Goal: Information Seeking & Learning: Learn about a topic

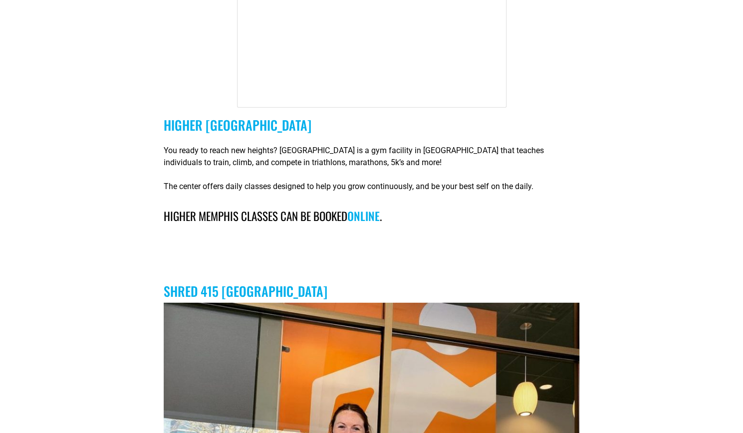
scroll to position [3851, 0]
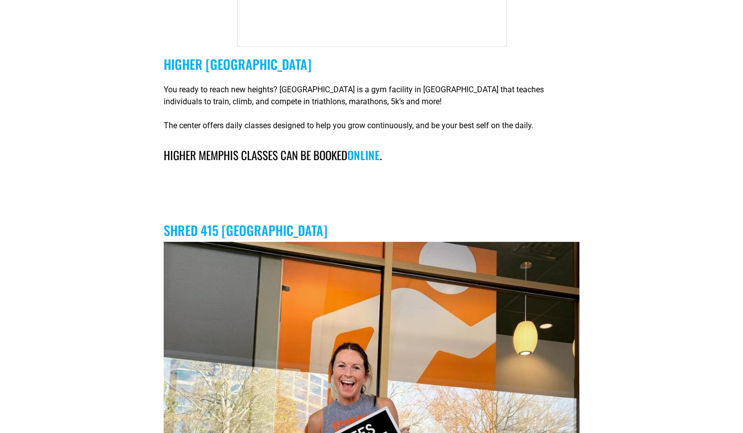
click at [280, 221] on link "SHRED 415 [GEOGRAPHIC_DATA]" at bounding box center [246, 230] width 164 height 19
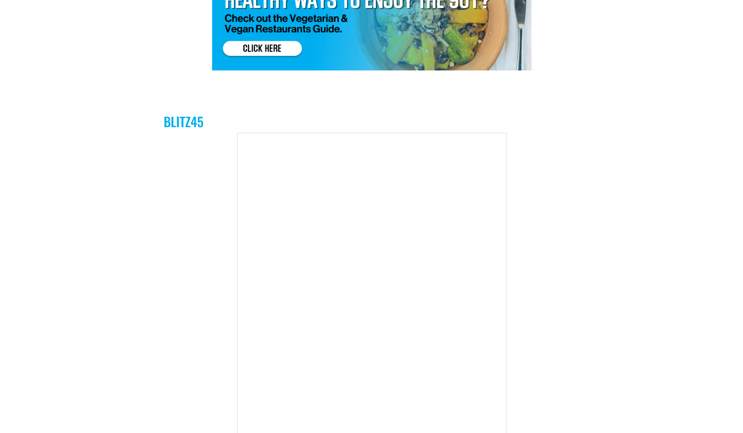
scroll to position [4798, 0]
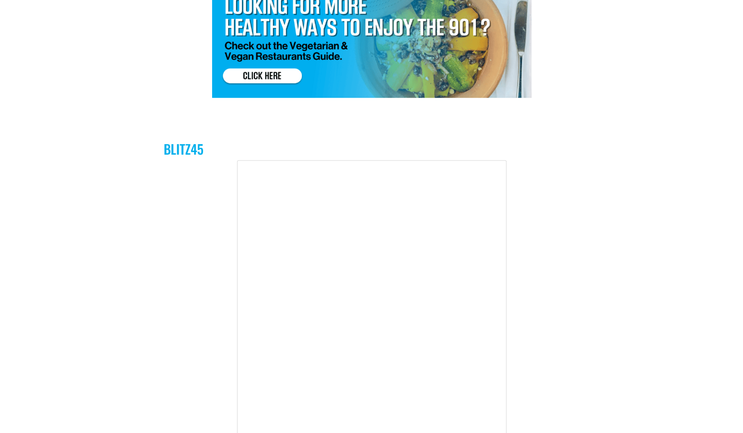
click at [178, 139] on link "Blitz45" at bounding box center [184, 148] width 40 height 19
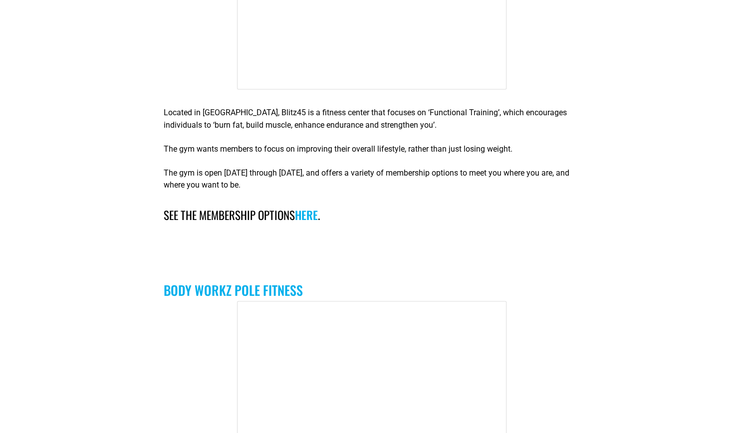
scroll to position [5443, 0]
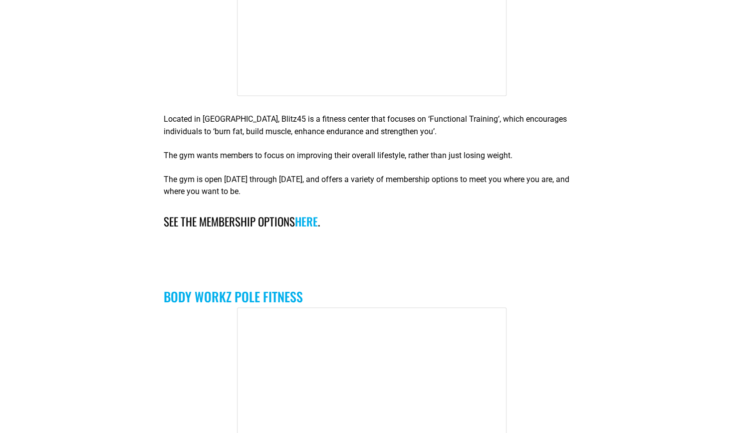
click at [318, 213] on link "here" at bounding box center [306, 221] width 23 height 17
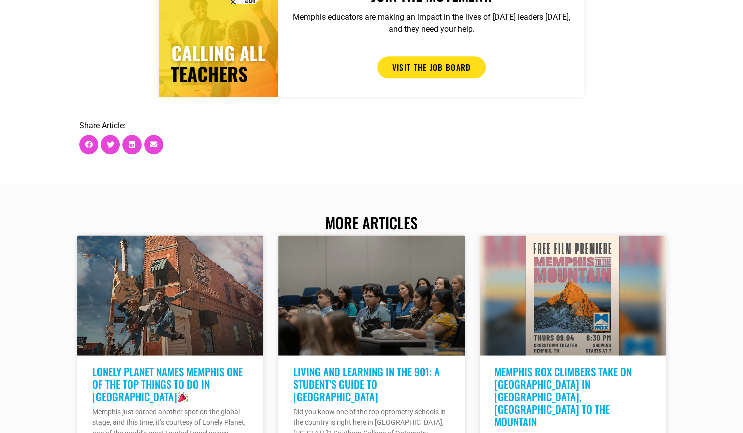
scroll to position [7377, 0]
